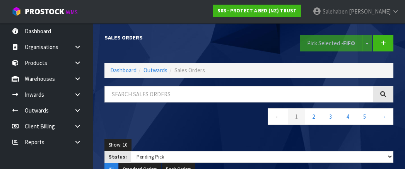
select select "string:3"
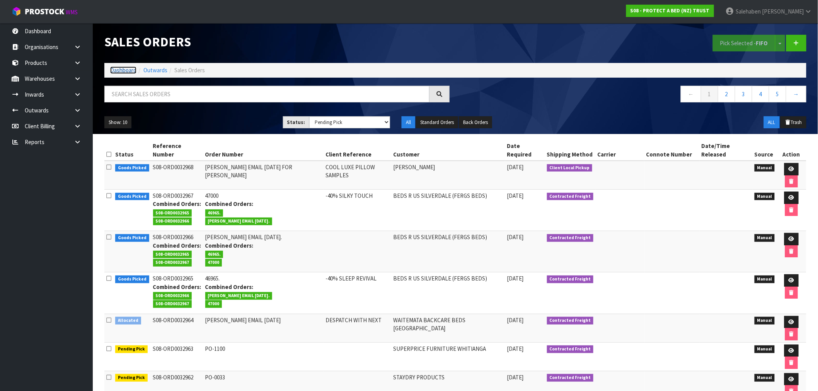
click at [123, 68] on link "Dashboard" at bounding box center [123, 70] width 26 height 7
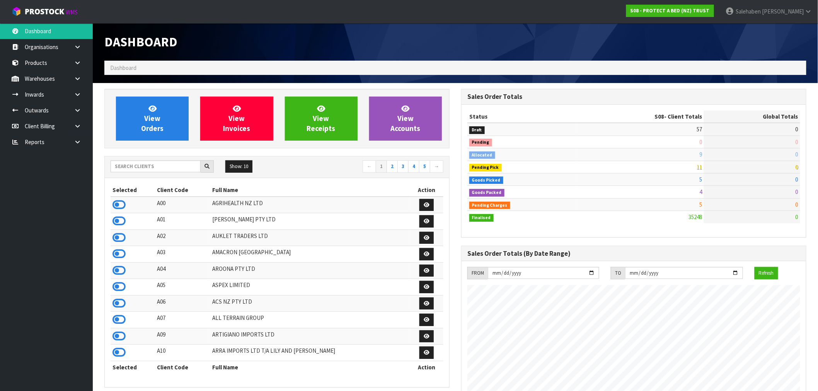
scroll to position [586, 357]
click at [184, 166] on input "text" at bounding box center [156, 167] width 90 height 12
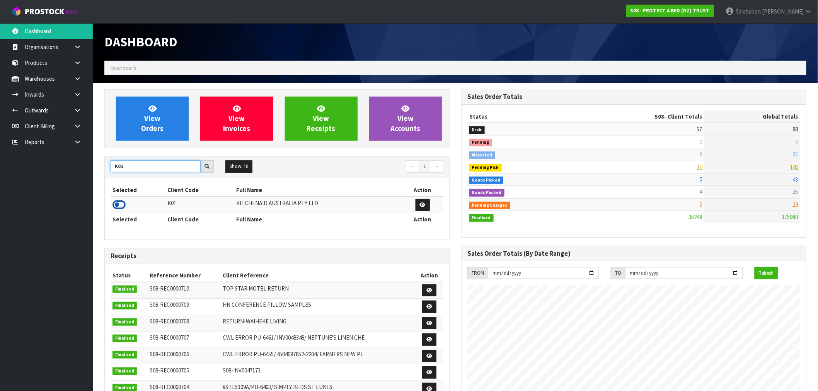
type input "K01"
drag, startPoint x: 115, startPoint y: 203, endPoint x: 118, endPoint y: 201, distance: 4.0
click at [115, 169] on icon at bounding box center [119, 205] width 13 height 12
drag, startPoint x: 130, startPoint y: 167, endPoint x: 107, endPoint y: 169, distance: 22.5
click at [107, 169] on div "K01" at bounding box center [162, 167] width 115 height 12
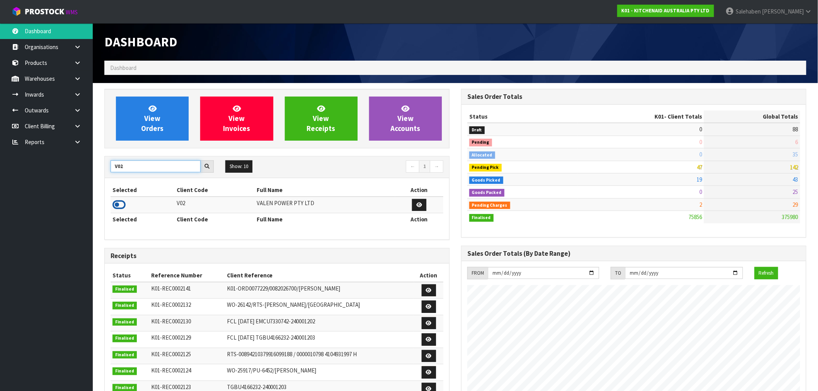
type input "V02"
click at [119, 169] on icon at bounding box center [119, 205] width 13 height 12
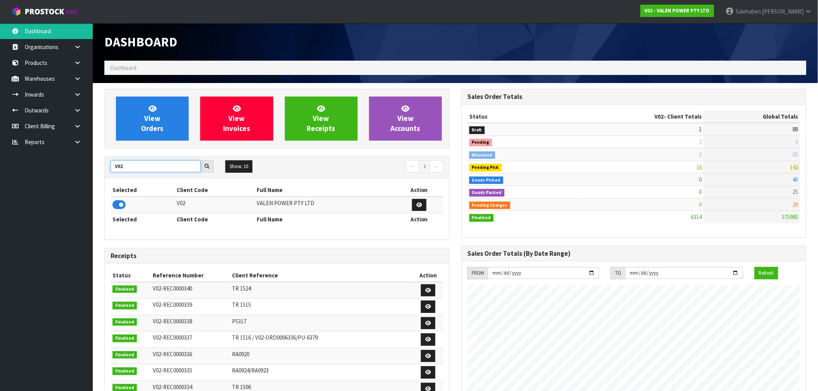
drag, startPoint x: 125, startPoint y: 167, endPoint x: 101, endPoint y: 180, distance: 27.5
click at [101, 169] on div "View Orders View Invoices View Receipts View Accounts V02 Show: 10 5 10 25 50 ←…" at bounding box center [277, 313] width 357 height 449
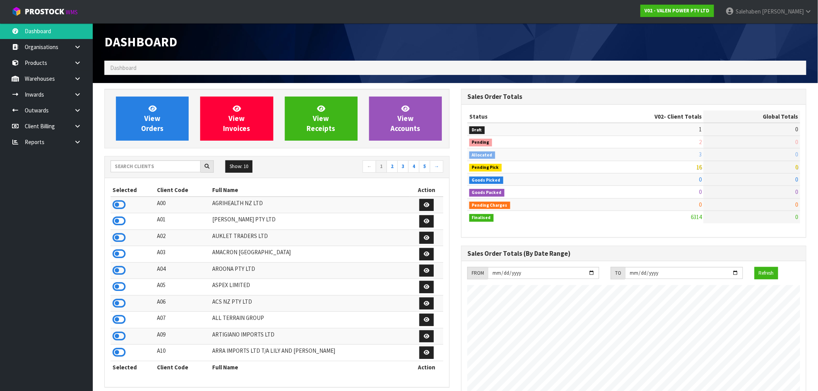
scroll to position [586, 357]
click at [153, 164] on input "text" at bounding box center [156, 167] width 90 height 12
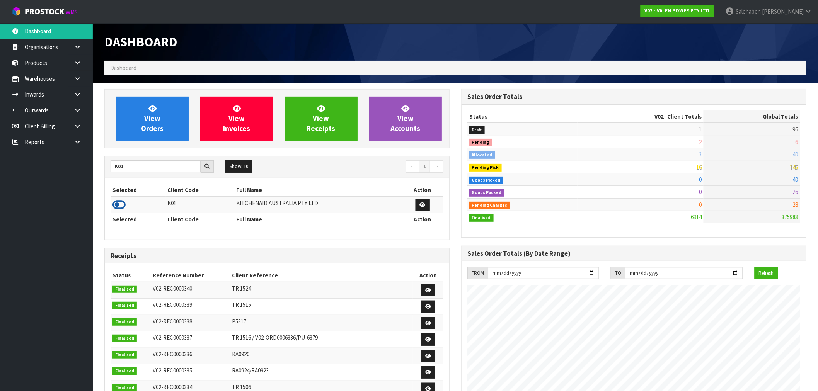
click at [122, 203] on icon at bounding box center [119, 205] width 13 height 12
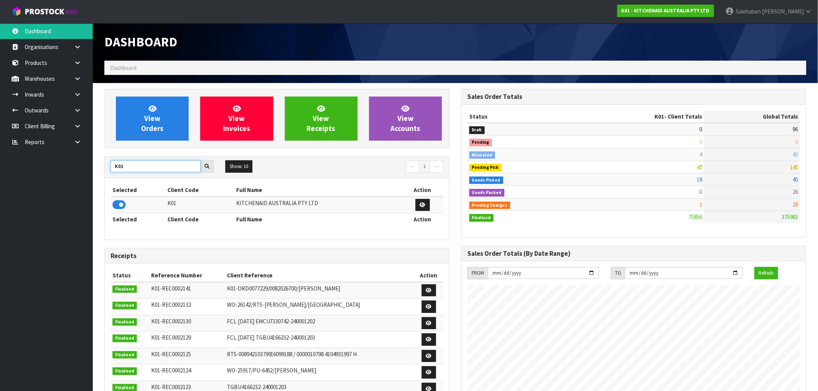
drag, startPoint x: 138, startPoint y: 164, endPoint x: 101, endPoint y: 170, distance: 38.5
click at [101, 170] on div "View Orders View Invoices View Receipts View Accounts K01 Show: 10 5 10 25 50 ←…" at bounding box center [277, 315] width 357 height 453
type input "COTTON"
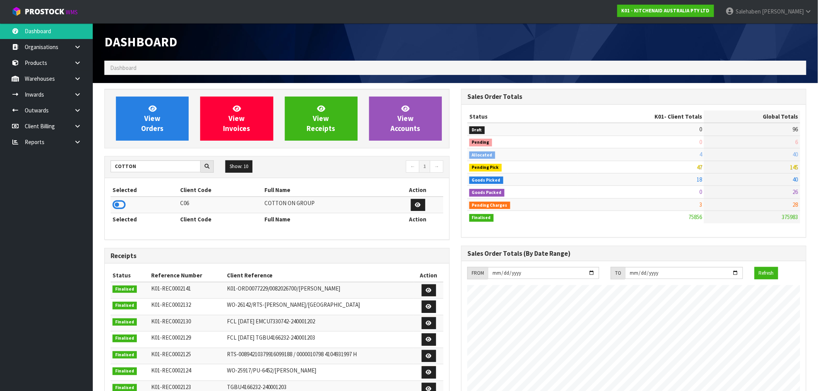
click at [116, 203] on icon at bounding box center [119, 205] width 13 height 12
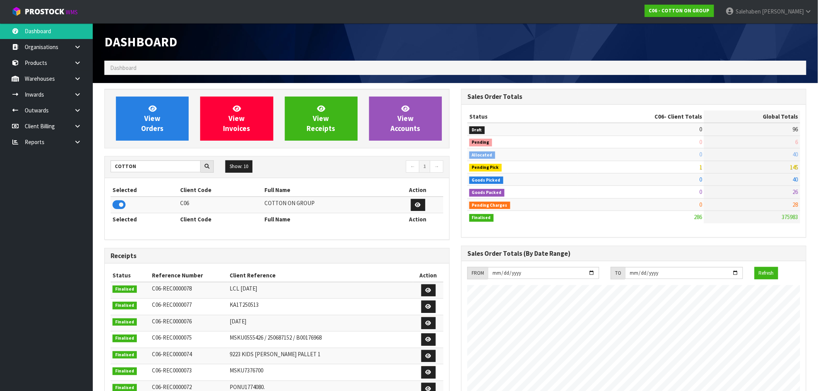
scroll to position [473, 357]
click at [152, 114] on span "View Orders" at bounding box center [152, 118] width 22 height 29
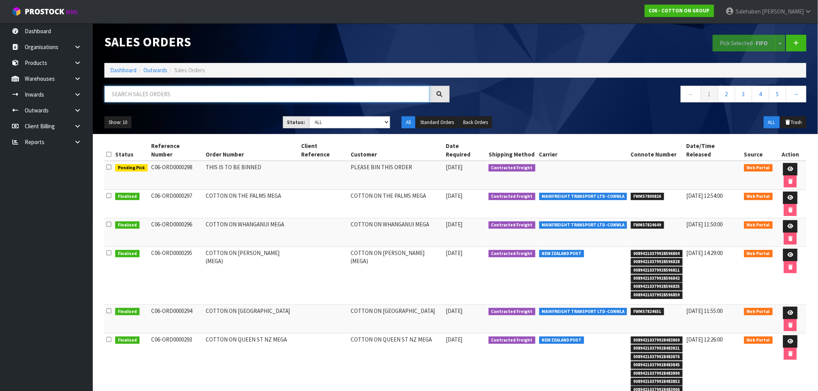
click at [267, 97] on input "text" at bounding box center [266, 94] width 325 height 17
type input "DISPOSE"
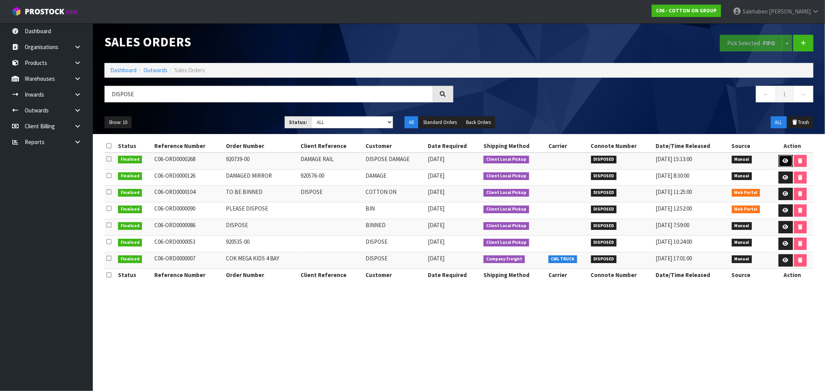
click at [786, 159] on icon at bounding box center [786, 161] width 6 height 5
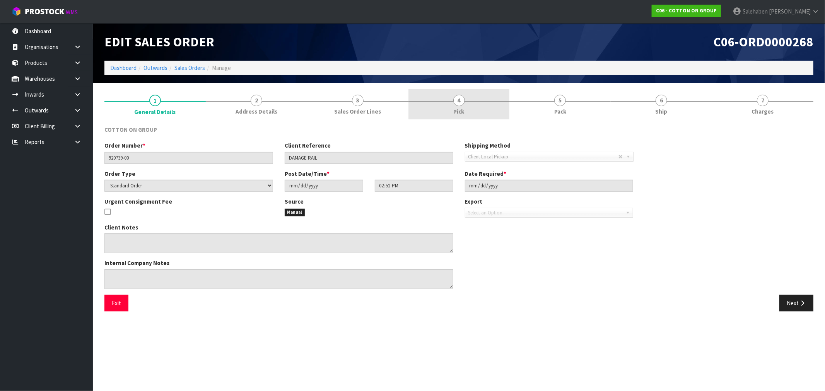
click at [461, 98] on span "4" at bounding box center [459, 101] width 12 height 12
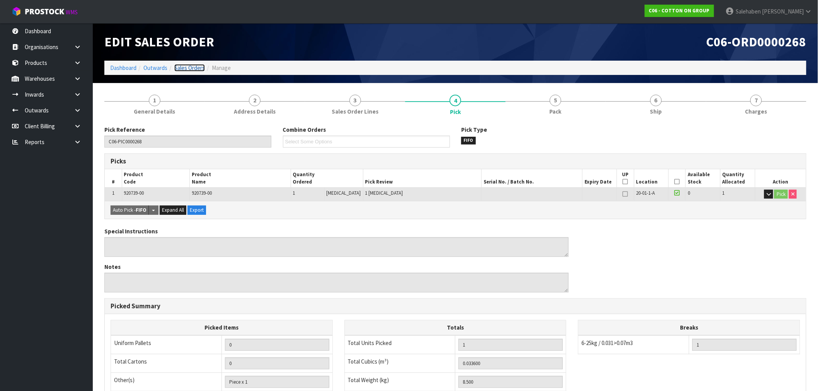
click at [195, 70] on link "Sales Orders" at bounding box center [189, 67] width 31 height 7
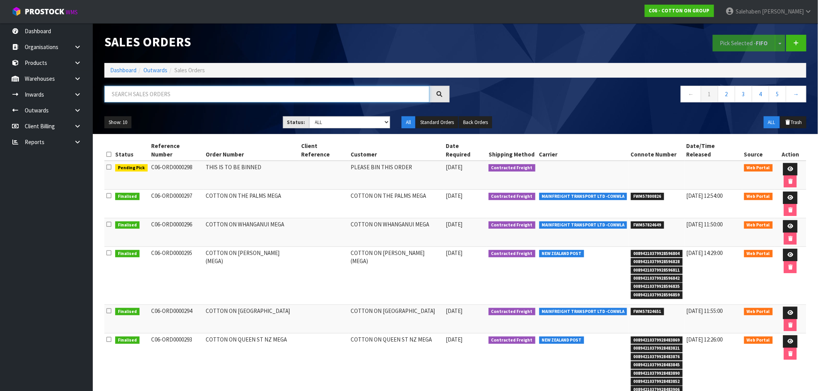
click at [180, 97] on input "text" at bounding box center [266, 94] width 325 height 17
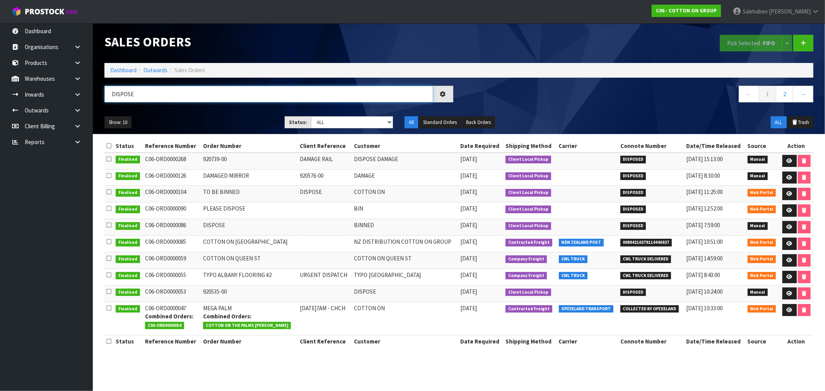
type input "DISPOSE"
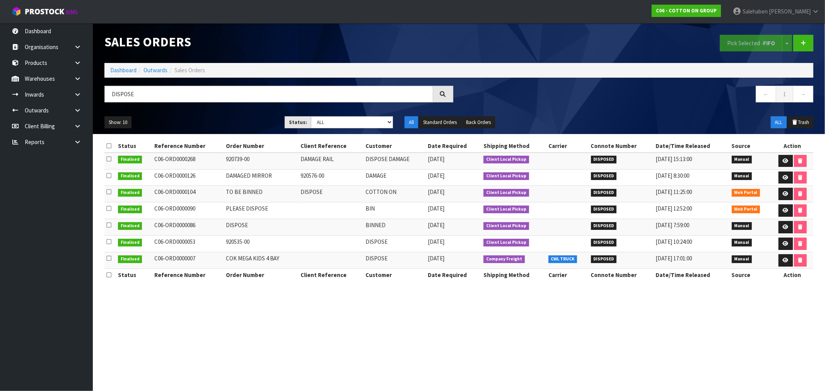
click at [444, 93] on icon at bounding box center [443, 94] width 8 height 8
click at [784, 177] on icon at bounding box center [786, 177] width 6 height 5
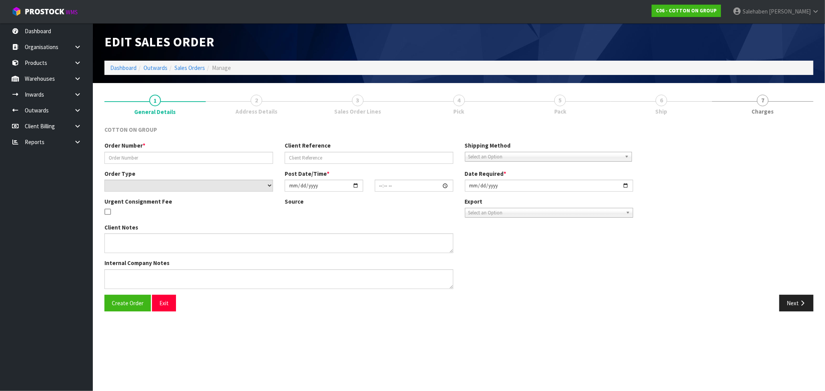
type input "DAMAGED MIRROR"
type input "920576-00"
select select "number:0"
type input "[DATE]"
type input "10:44:00.000"
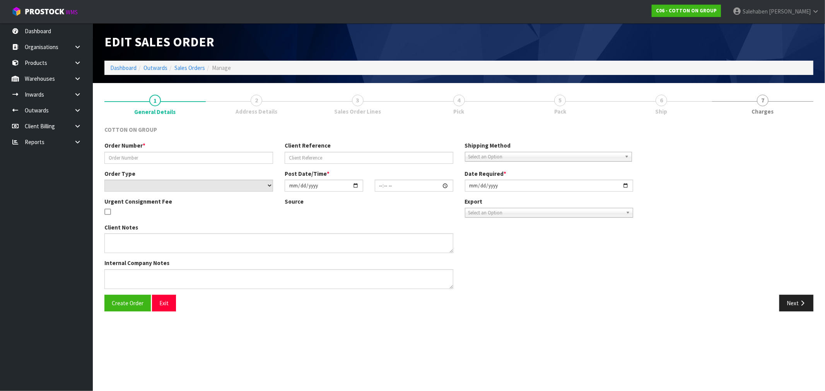
type input "[DATE]"
type textarea "[PERSON_NAME] WILL ADVSIE WHAT TO DO - THANKS FOR LETTING ME KNOW, IM JUST FIND…"
type textarea "YOU CAN BIN THE BROKEN MIRROR PLEASE. WE HAVE AN EXTRA MIRROR AT OUR AUCKLAND S…"
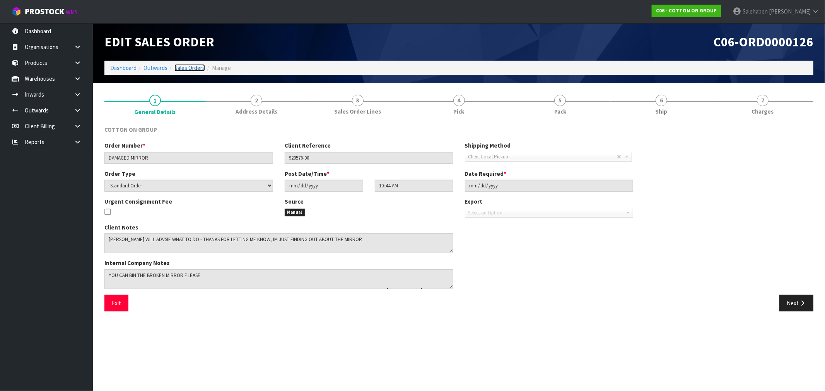
click at [187, 66] on link "Sales Orders" at bounding box center [189, 67] width 31 height 7
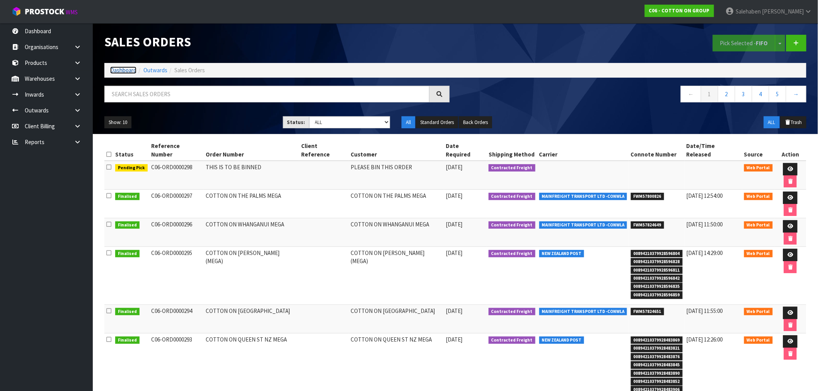
click at [125, 72] on link "Dashboard" at bounding box center [123, 70] width 26 height 7
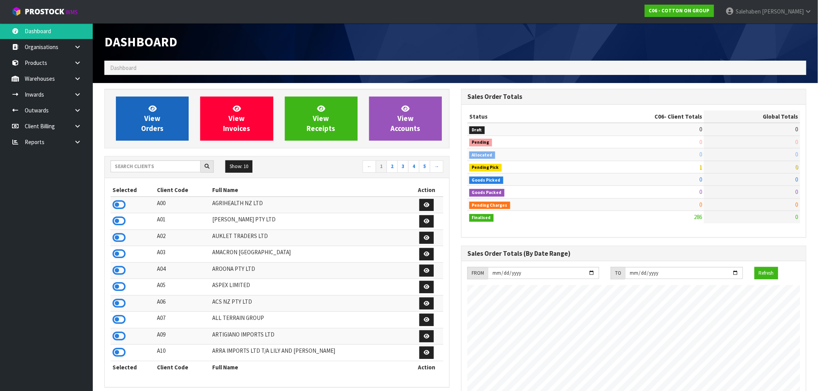
scroll to position [473, 357]
click at [148, 130] on span "View Orders" at bounding box center [152, 118] width 22 height 29
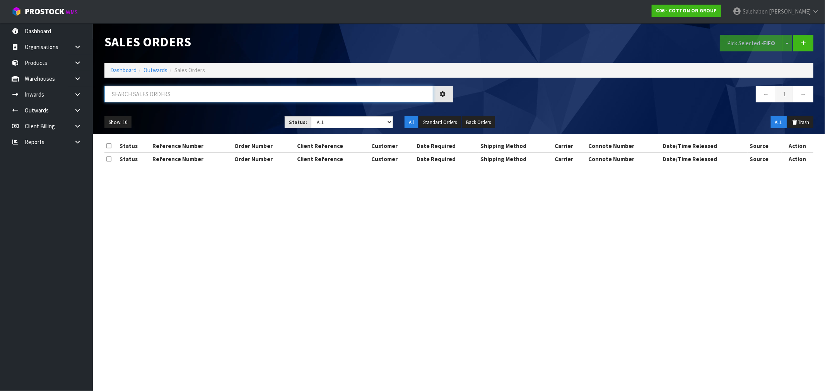
click at [137, 94] on input "text" at bounding box center [268, 94] width 329 height 17
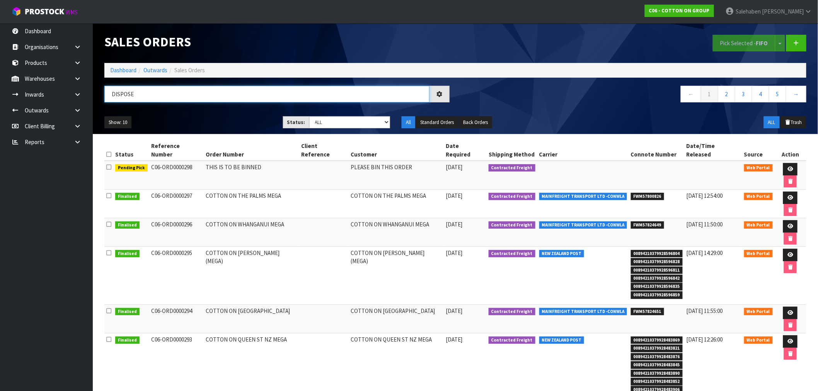
type input "DISPOSE"
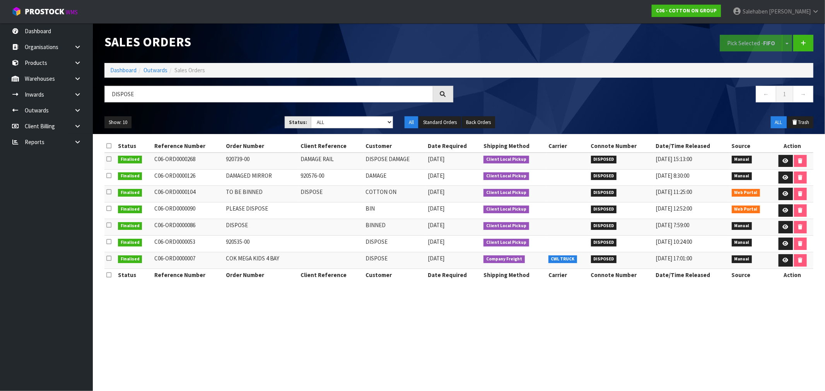
drag, startPoint x: 124, startPoint y: 63, endPoint x: 126, endPoint y: 68, distance: 5.4
click at [124, 64] on ol "Dashboard Outwards Sales Orders" at bounding box center [458, 70] width 709 height 14
click at [126, 70] on link "Dashboard" at bounding box center [123, 70] width 26 height 7
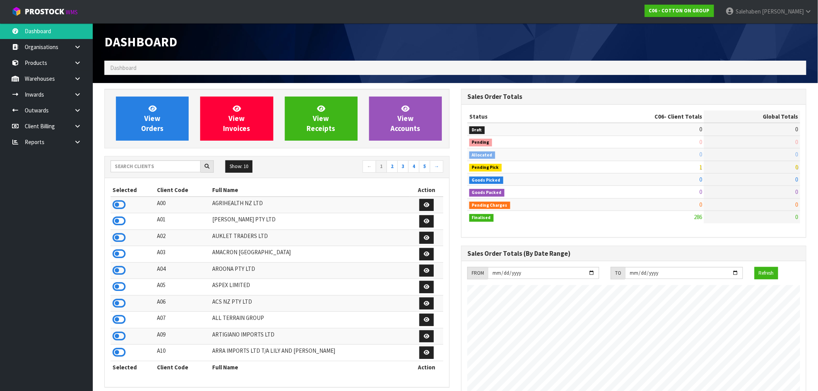
scroll to position [473, 357]
click at [142, 164] on input "text" at bounding box center [156, 167] width 90 height 12
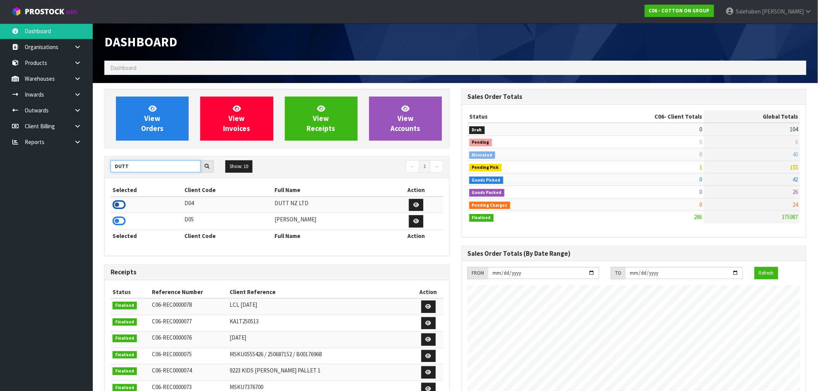
type input "DUTT"
click at [114, 207] on icon at bounding box center [119, 205] width 13 height 12
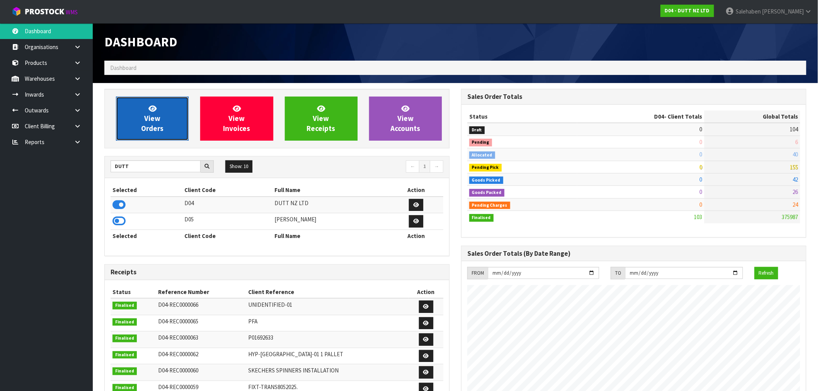
click at [164, 119] on link "View Orders" at bounding box center [152, 119] width 73 height 44
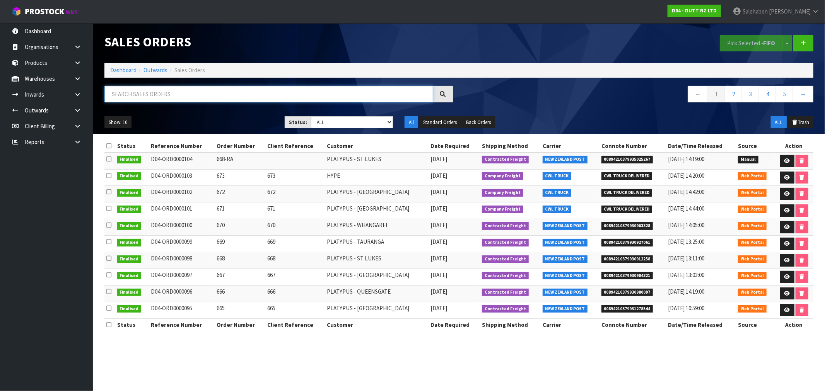
click at [265, 96] on input "text" at bounding box center [268, 94] width 329 height 17
type input "DISPOSE"
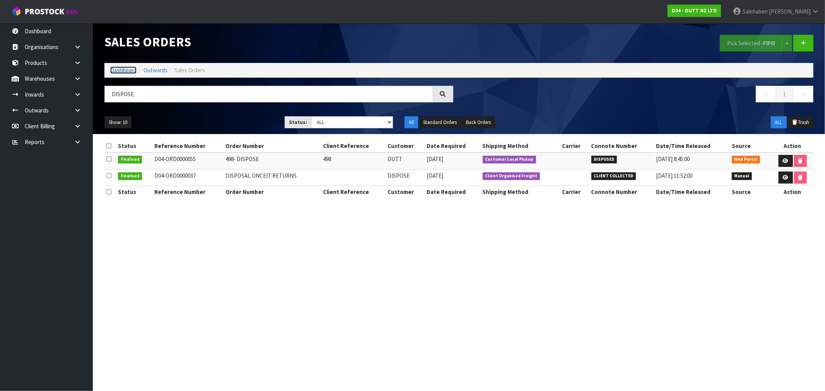
click at [126, 70] on link "Dashboard" at bounding box center [123, 70] width 26 height 7
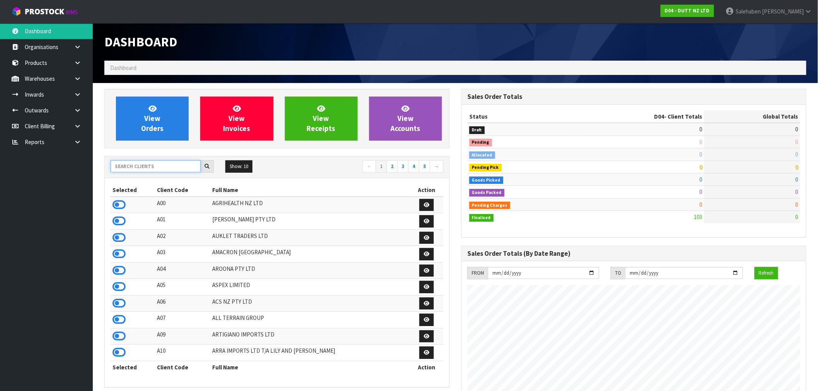
scroll to position [473, 357]
click at [140, 164] on input "text" at bounding box center [156, 167] width 90 height 12
type input "COTTON"
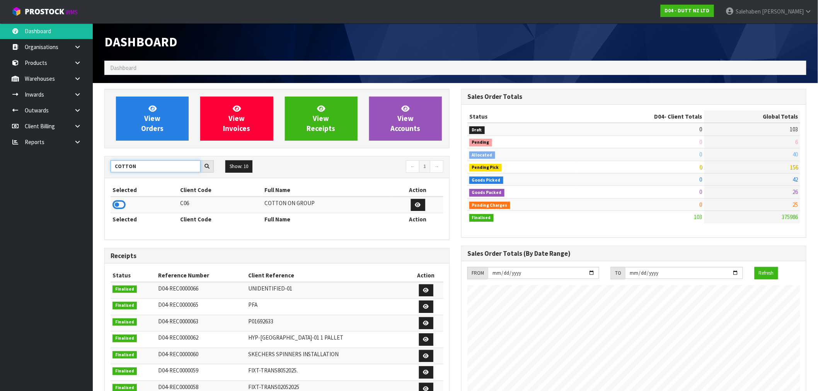
drag, startPoint x: 142, startPoint y: 162, endPoint x: 113, endPoint y: 171, distance: 30.0
click at [113, 171] on input "COTTON" at bounding box center [156, 167] width 90 height 12
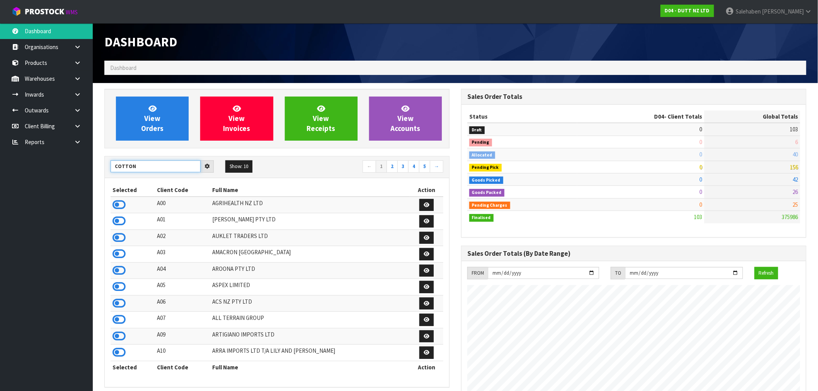
type input "COTTON"
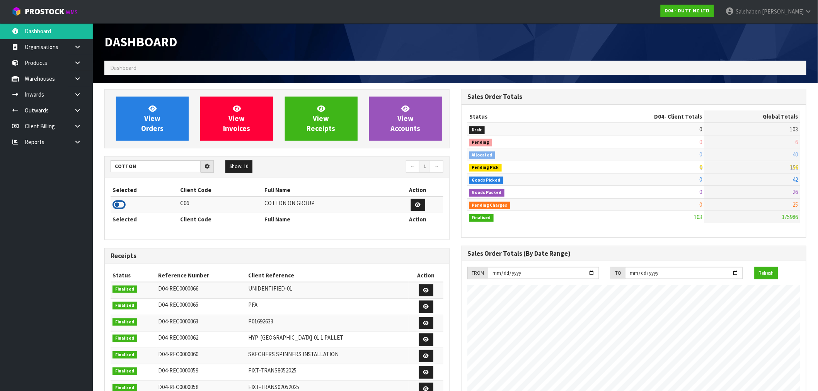
click at [115, 203] on icon at bounding box center [119, 205] width 13 height 12
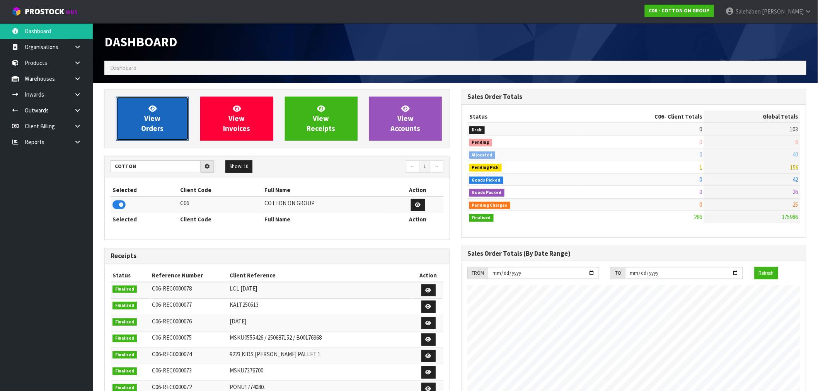
click at [157, 111] on link "View Orders" at bounding box center [152, 119] width 73 height 44
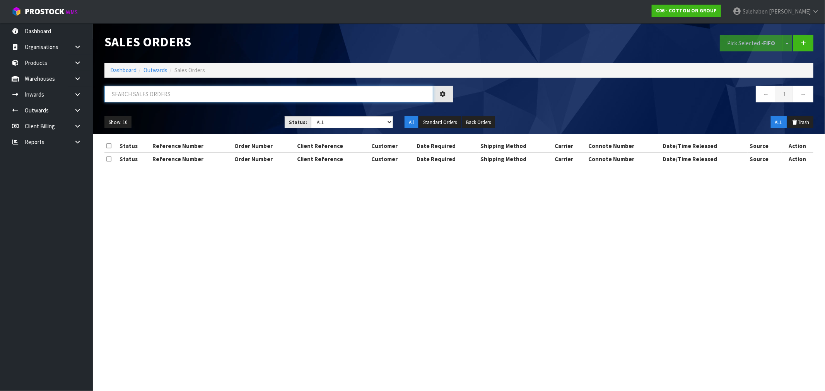
click at [231, 103] on div at bounding box center [279, 97] width 360 height 22
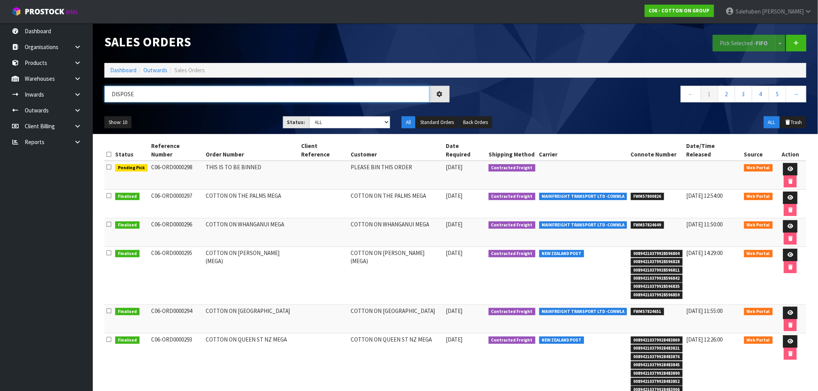
type input "DISPOSE"
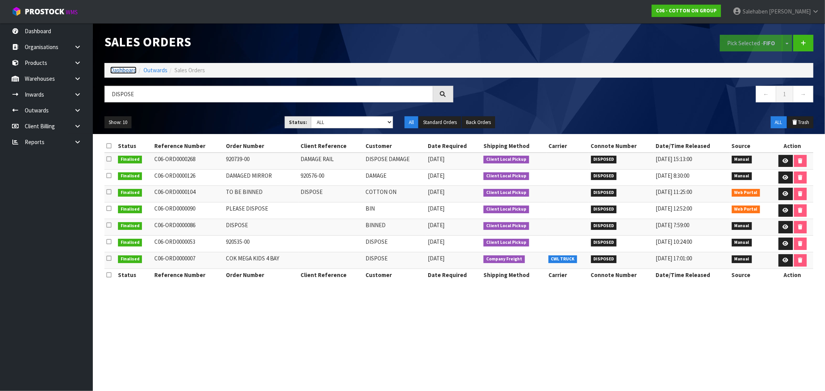
click at [114, 67] on link "Dashboard" at bounding box center [123, 70] width 26 height 7
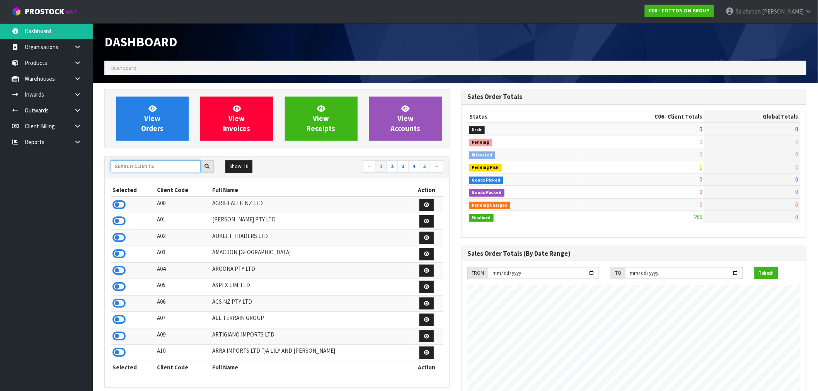
scroll to position [473, 357]
click at [132, 161] on input "text" at bounding box center [156, 167] width 90 height 12
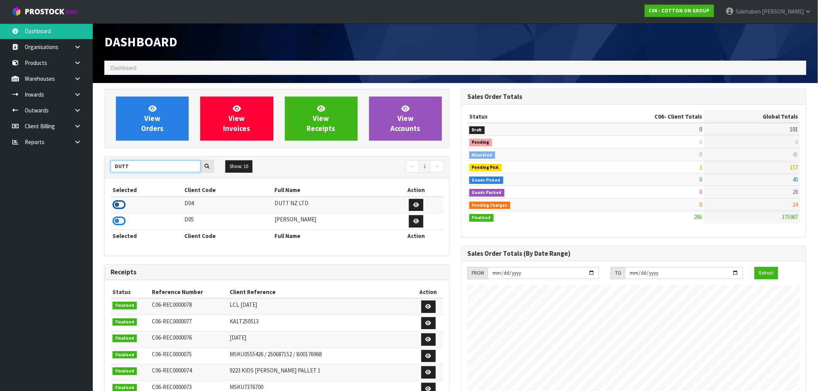
type input "DUTT"
click at [122, 204] on icon at bounding box center [119, 205] width 13 height 12
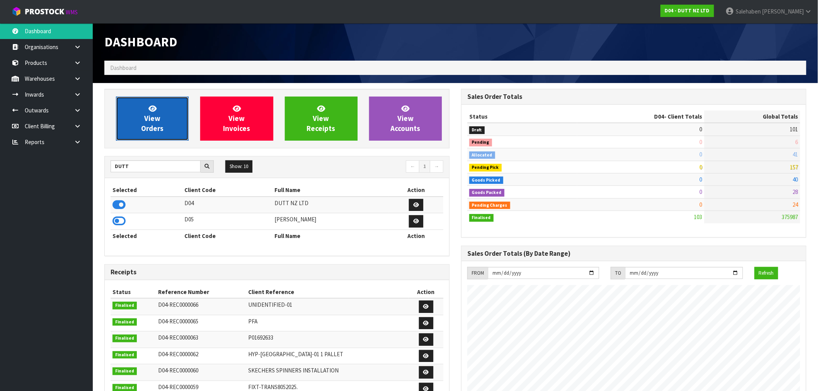
click at [145, 125] on span "View Orders" at bounding box center [152, 118] width 22 height 29
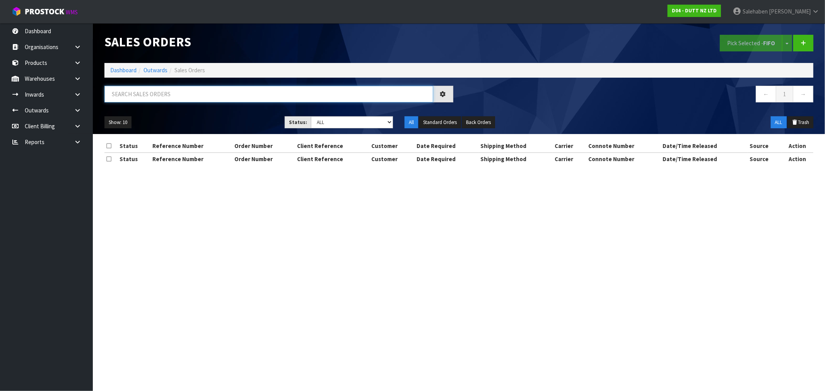
click at [172, 95] on input "text" at bounding box center [268, 94] width 329 height 17
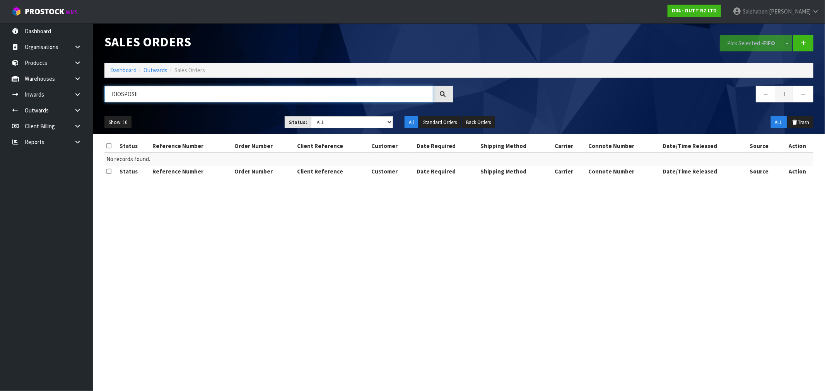
click at [120, 94] on input "DIOSPOSE" at bounding box center [268, 94] width 329 height 17
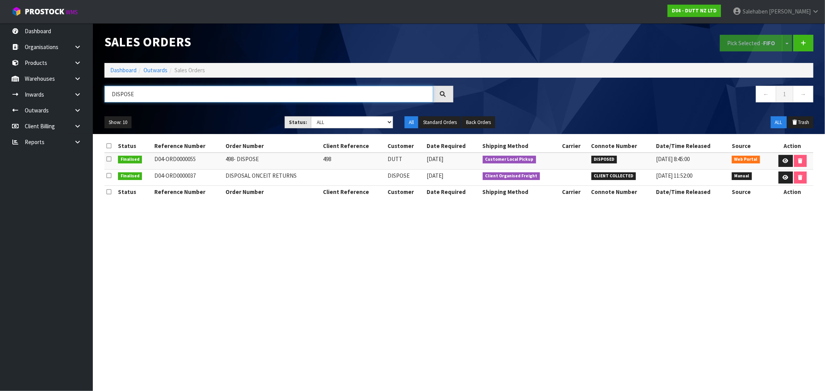
type input "DISPOSE"
click at [123, 73] on link "Dashboard" at bounding box center [123, 70] width 26 height 7
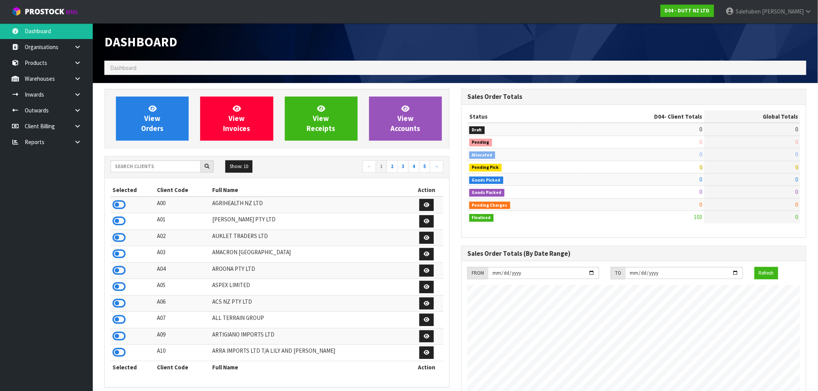
scroll to position [473, 357]
click at [142, 165] on input "text" at bounding box center [156, 167] width 90 height 12
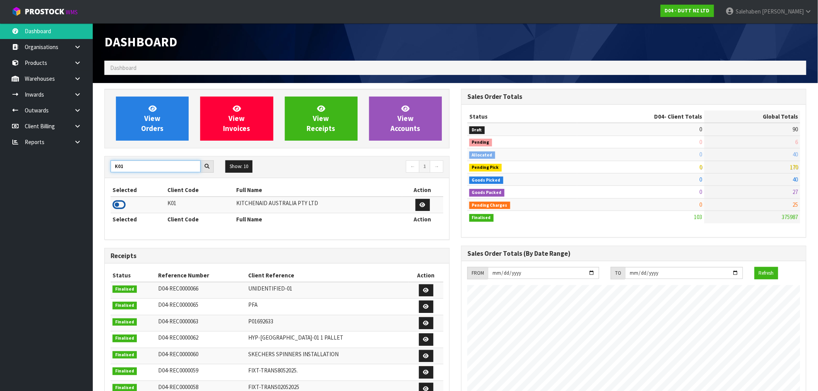
type input "K01"
click at [117, 203] on icon at bounding box center [119, 205] width 13 height 12
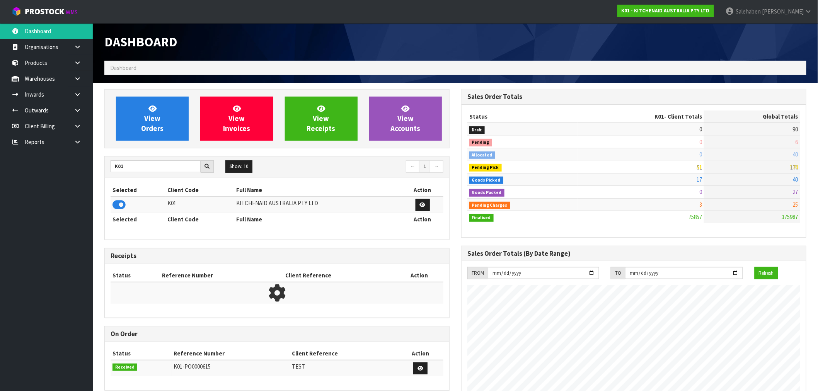
scroll to position [586, 357]
